Goal: Task Accomplishment & Management: Use online tool/utility

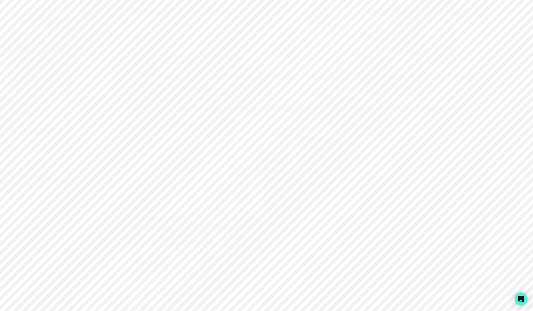
click at [38, 179] on p "Admin Data" at bounding box center [34, 179] width 22 height 4
click at [219, 58] on input "Search user by name or email" at bounding box center [301, 56] width 448 height 14
click at [219, 57] on input "Search user by name or email" at bounding box center [301, 56] width 448 height 14
type input "[PERSON_NAME]"
click at [108, 183] on button "Impersonate" at bounding box center [102, 186] width 43 height 11
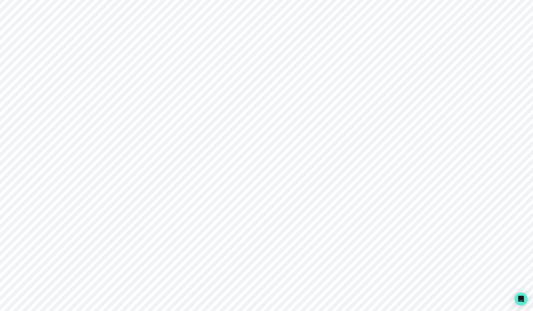
click at [123, 230] on footer "Impersonate" at bounding box center [103, 236] width 86 height 15
click at [120, 234] on button "Impersonate" at bounding box center [125, 236] width 36 height 11
